Goal: Register for event/course

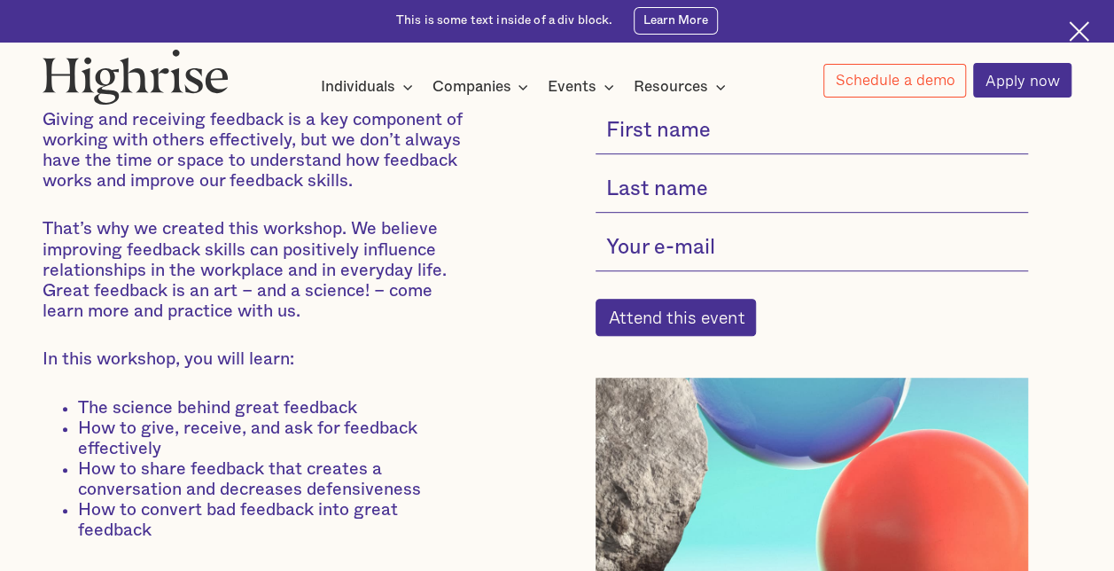
scroll to position [355, 0]
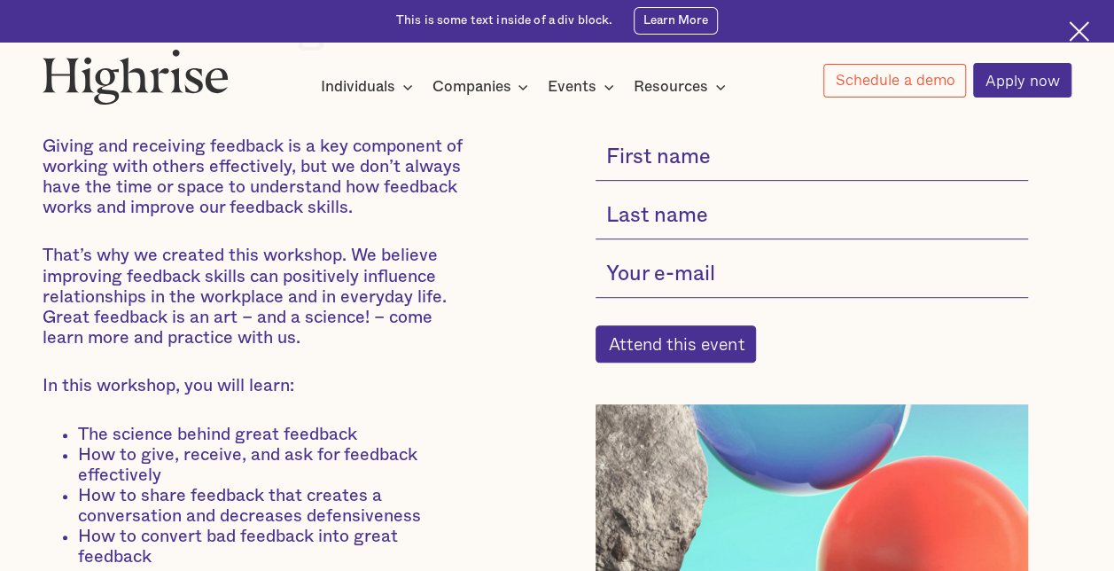
click at [666, 161] on input "current-single-event-subscribe-form" at bounding box center [812, 158] width 432 height 44
type input "Nelson"
type input "Martinez"
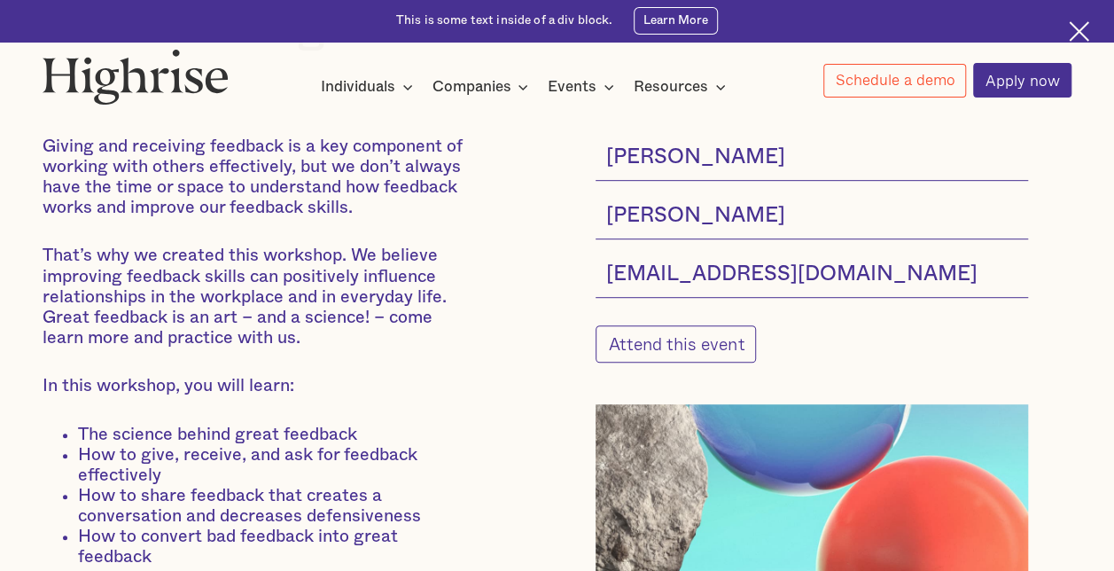
type input "namm23231@gmail.com"
click at [672, 358] on input "Attend this event" at bounding box center [676, 343] width 160 height 37
type input "Please wait..."
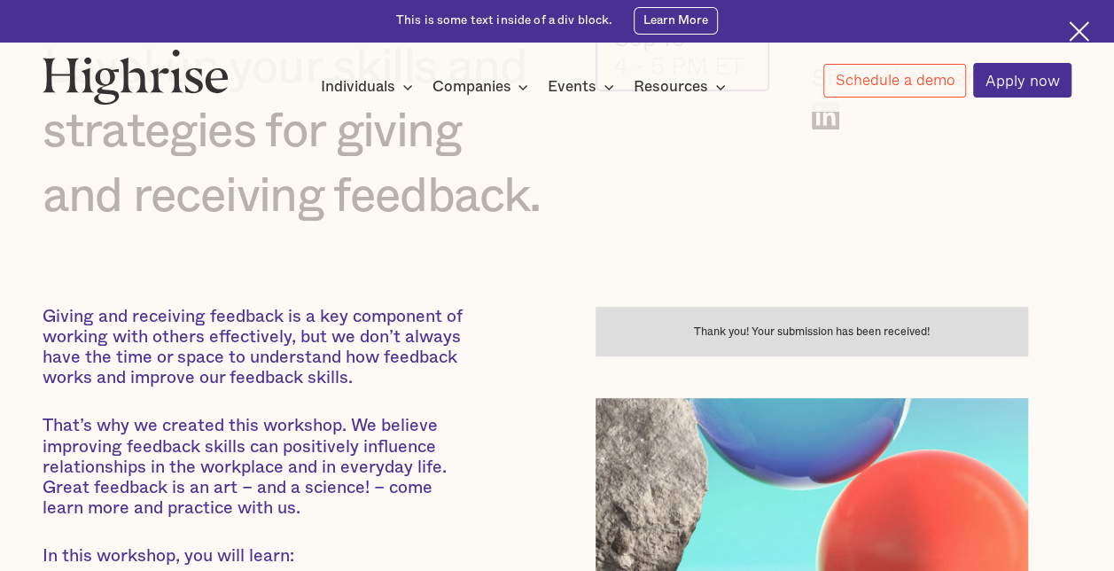
scroll to position [177, 0]
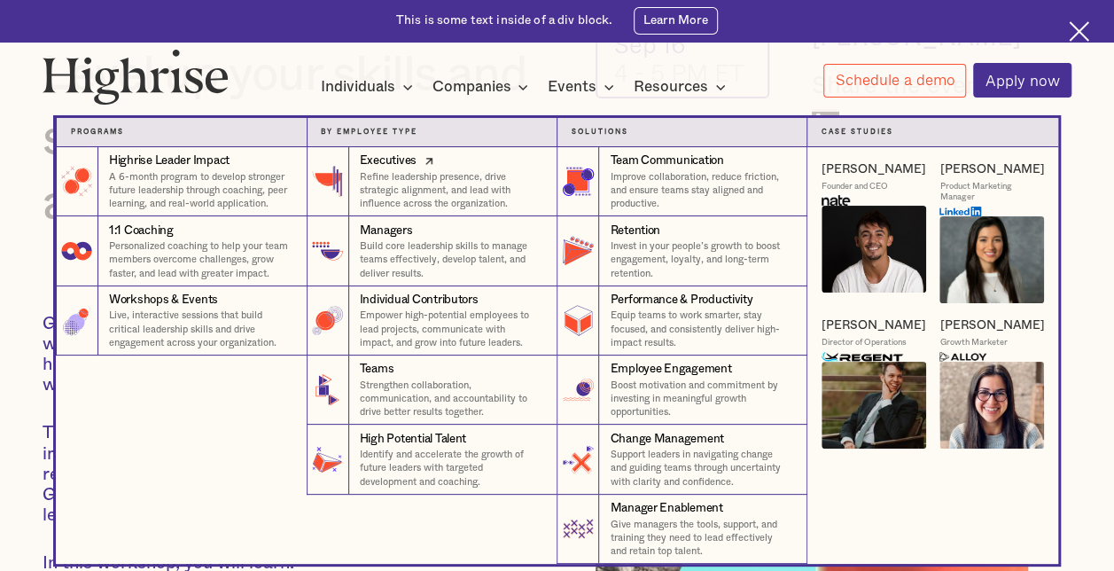
click at [392, 178] on p "Refine leadership presence, drive strategic alignment, and lead with influence …" at bounding box center [451, 190] width 183 height 41
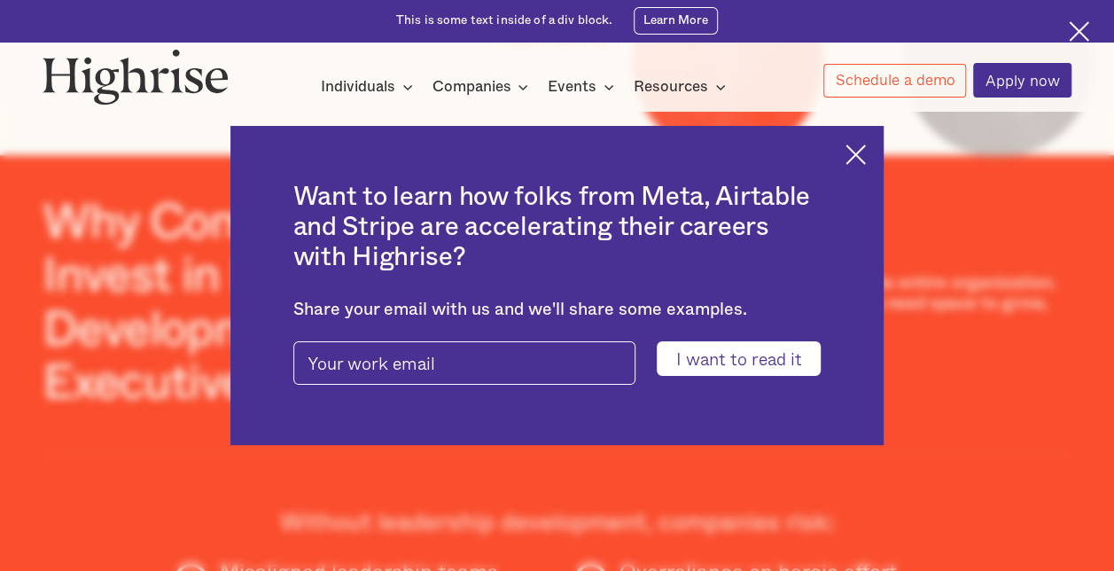
scroll to position [443, 0]
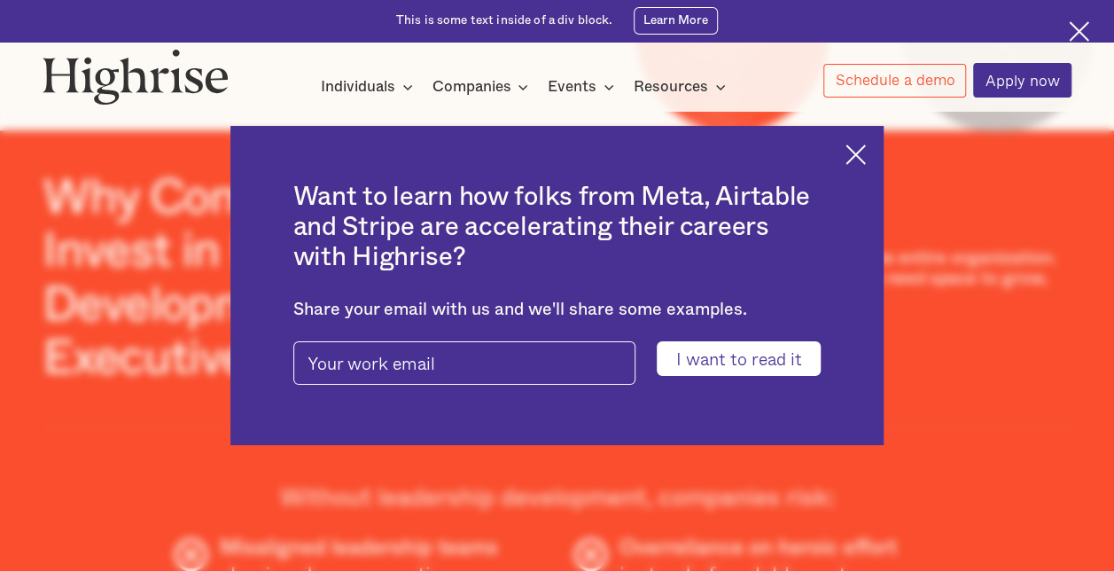
click at [879, 150] on div "Want to learn how folks from Meta, Airtable and Stripe are accelerating their c…" at bounding box center [556, 285] width 653 height 319
click at [866, 154] on img at bounding box center [855, 154] width 20 height 20
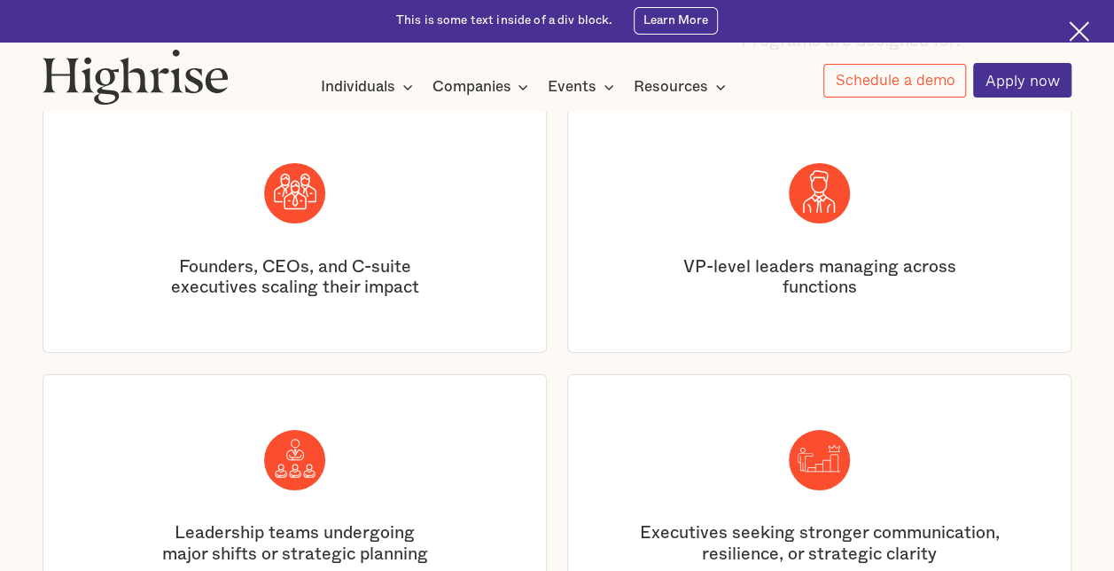
scroll to position [3191, 0]
